Goal: Task Accomplishment & Management: Use online tool/utility

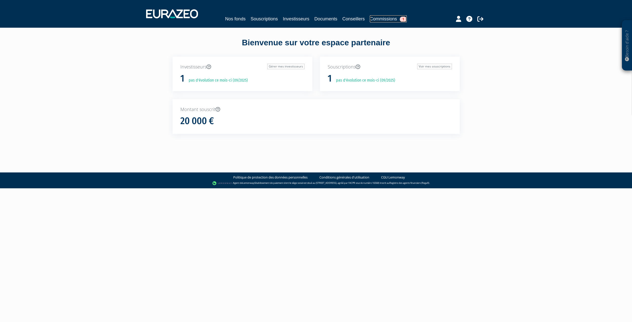
click at [390, 19] on link "Commissions 1" at bounding box center [388, 18] width 37 height 7
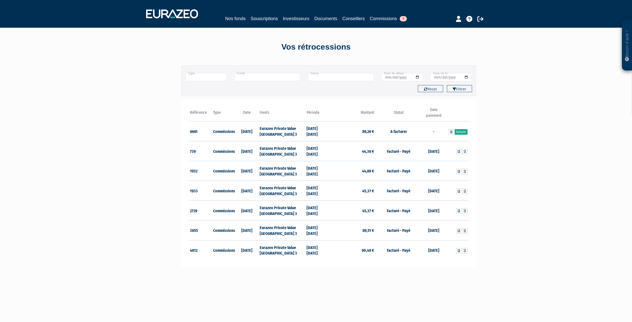
click at [460, 132] on link "Facturer" at bounding box center [461, 132] width 13 height 6
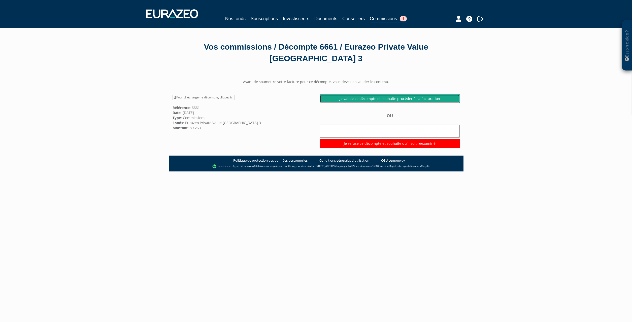
click at [381, 97] on link "Je valide ce décompte et souhaite procéder à sa facturation" at bounding box center [390, 98] width 140 height 9
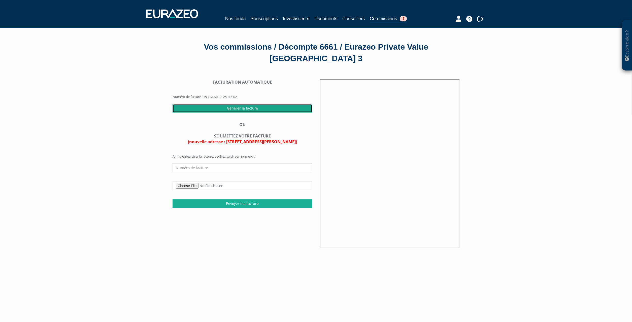
click at [249, 106] on input "Générer la facture" at bounding box center [243, 108] width 140 height 9
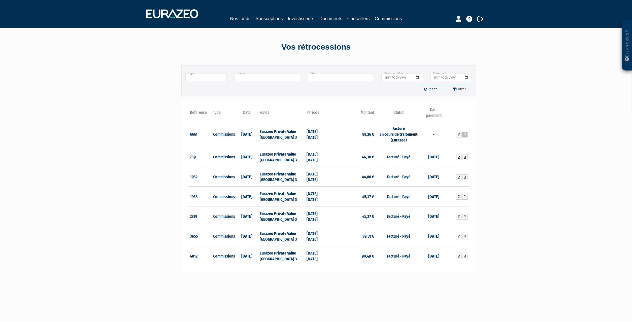
click at [466, 135] on icon at bounding box center [465, 134] width 2 height 3
click at [305, 19] on link "Investisseurs" at bounding box center [301, 18] width 26 height 7
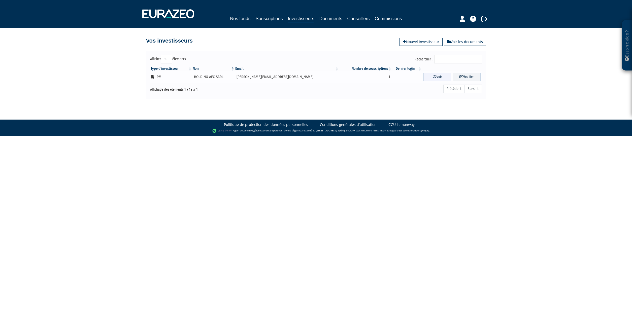
click at [432, 78] on link "Voir" at bounding box center [438, 77] width 28 height 8
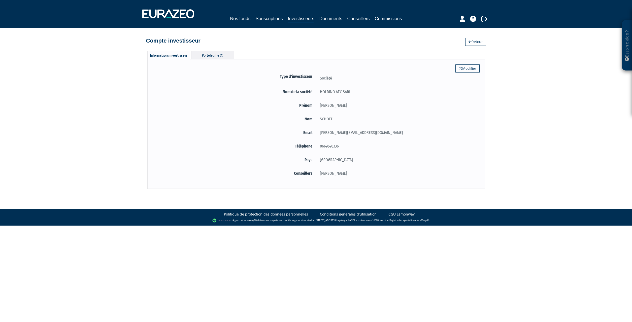
click at [209, 57] on div "Portefeuille (1)" at bounding box center [212, 55] width 43 height 8
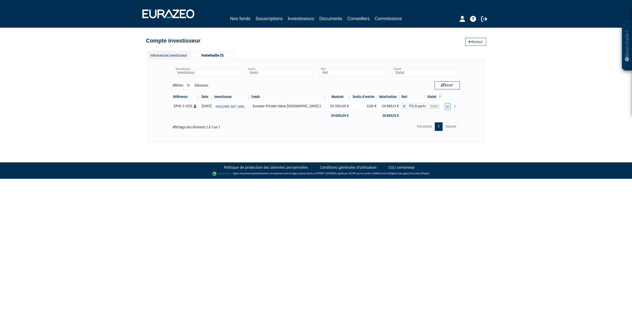
click at [448, 106] on icon "button" at bounding box center [447, 106] width 3 height 3
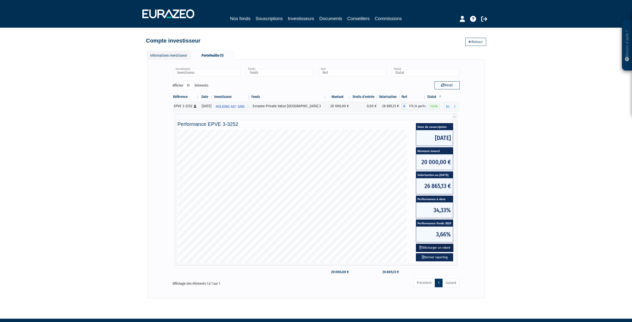
click at [440, 247] on button "Télécharger un relevé" at bounding box center [435, 248] width 38 height 8
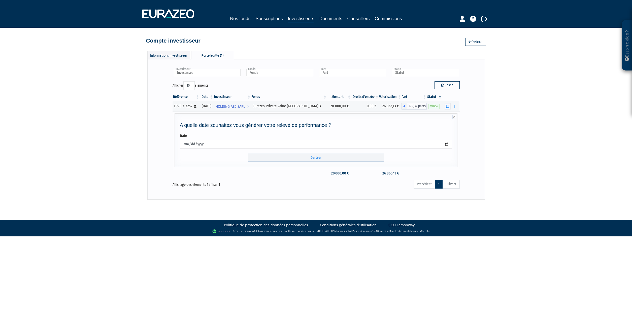
click at [447, 145] on input "2025-09-10" at bounding box center [316, 144] width 273 height 9
type input "2025-08-31"
click at [328, 157] on input "Générer" at bounding box center [316, 158] width 136 height 8
click at [479, 41] on link "Retour" at bounding box center [475, 42] width 21 height 8
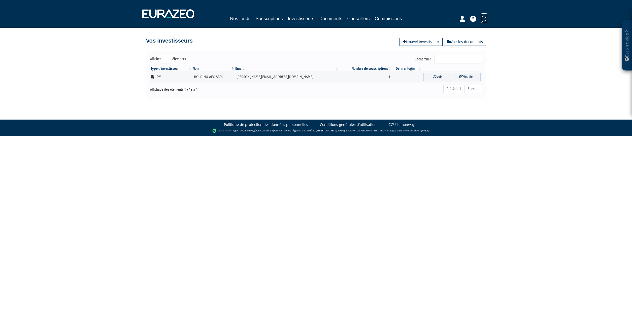
click at [483, 21] on icon at bounding box center [484, 19] width 6 height 6
